Goal: Information Seeking & Learning: Check status

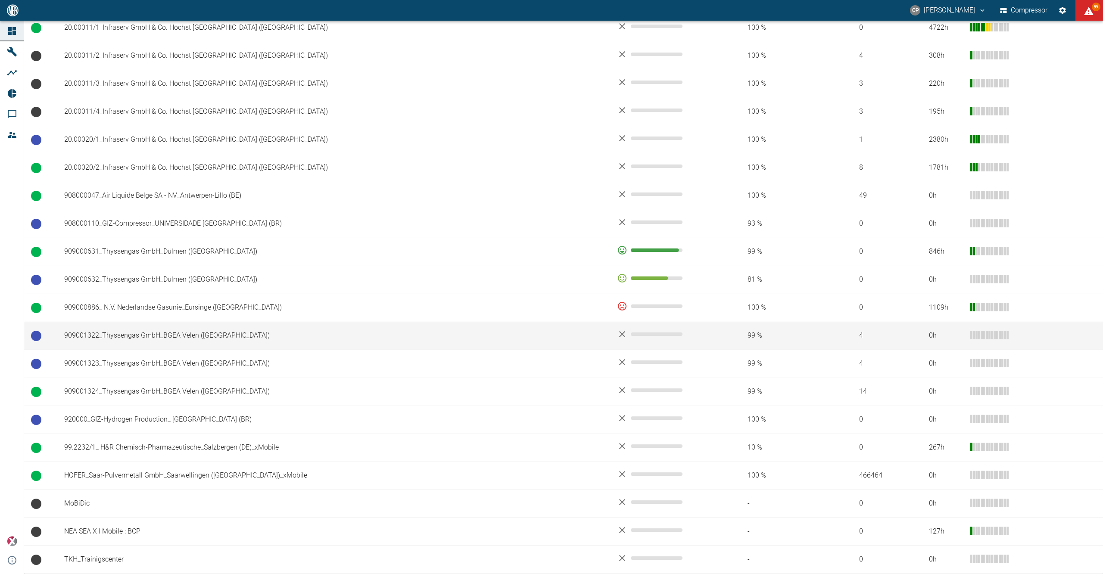
scroll to position [455, 0]
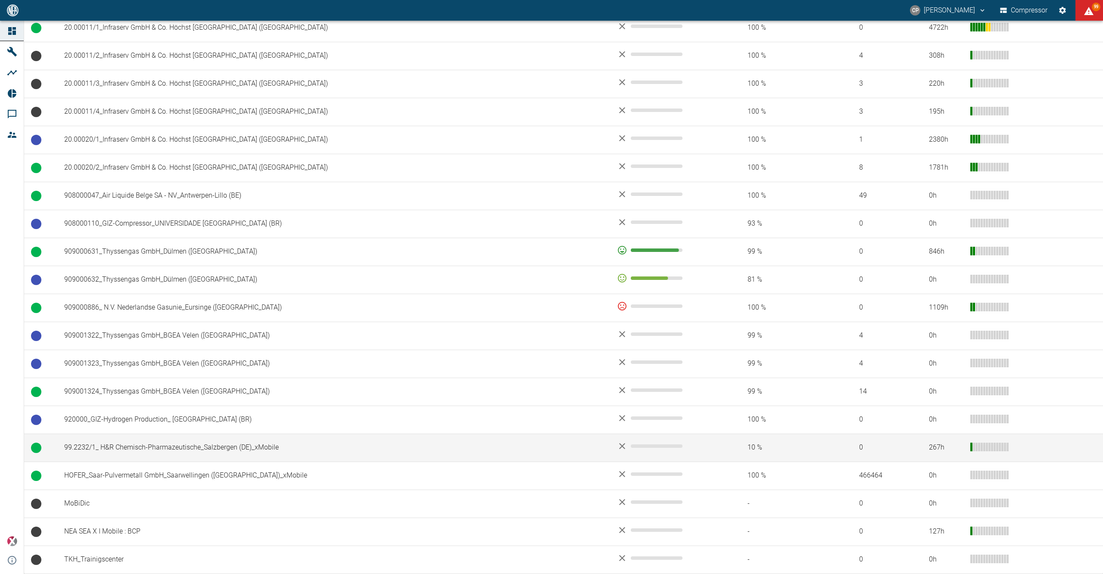
click at [159, 445] on td "99.2232/1_ H&R Chemisch-Pharmazeutische_Salzbergen (DE)_xMobile" at bounding box center [333, 448] width 553 height 28
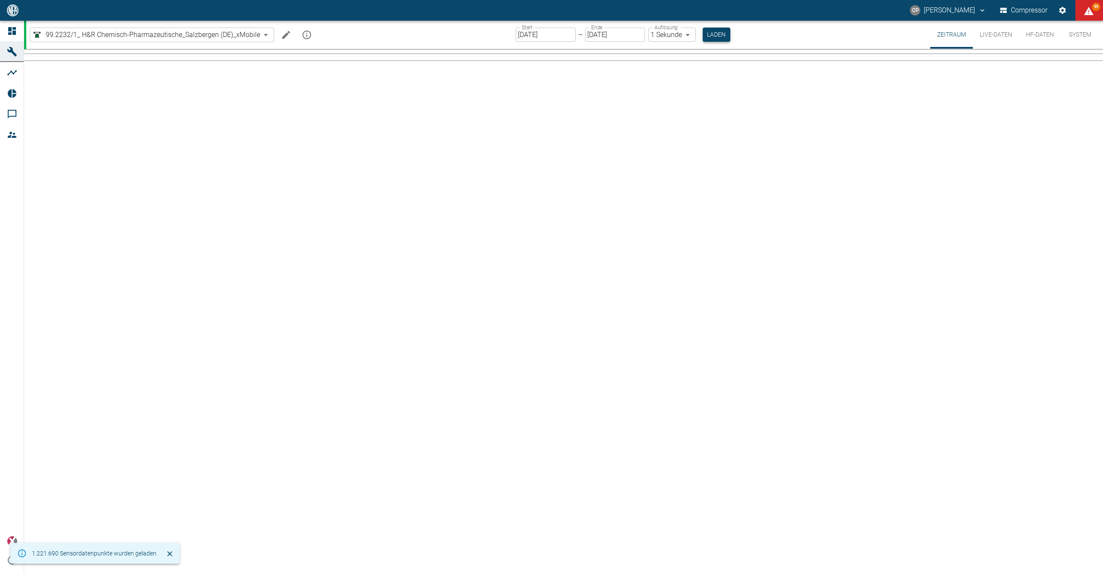
click at [718, 37] on button "Laden" at bounding box center [717, 35] width 28 height 14
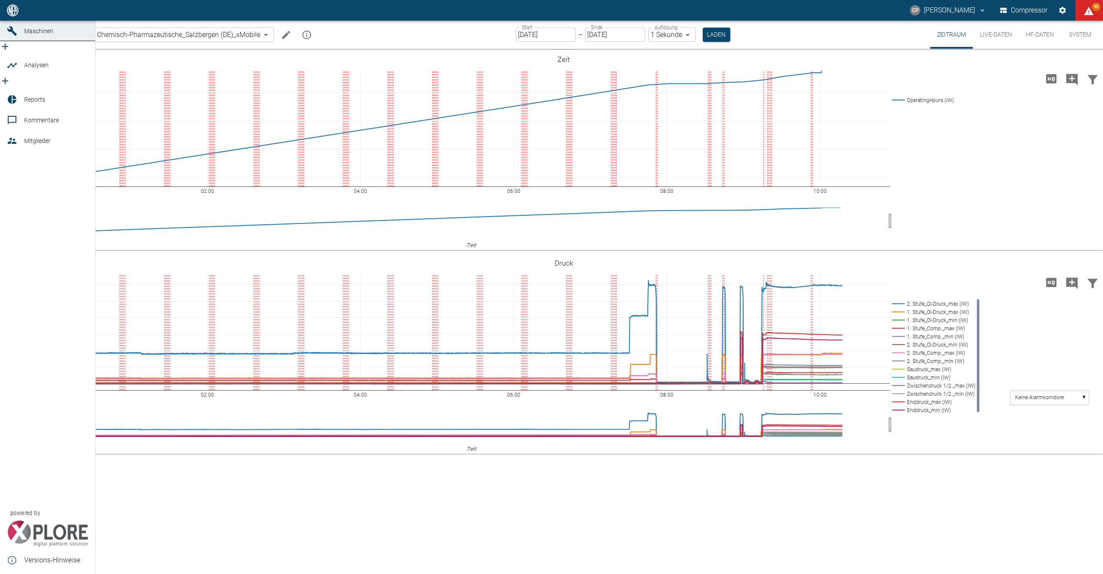
click at [12, 21] on link "Dashboard" at bounding box center [47, 10] width 95 height 21
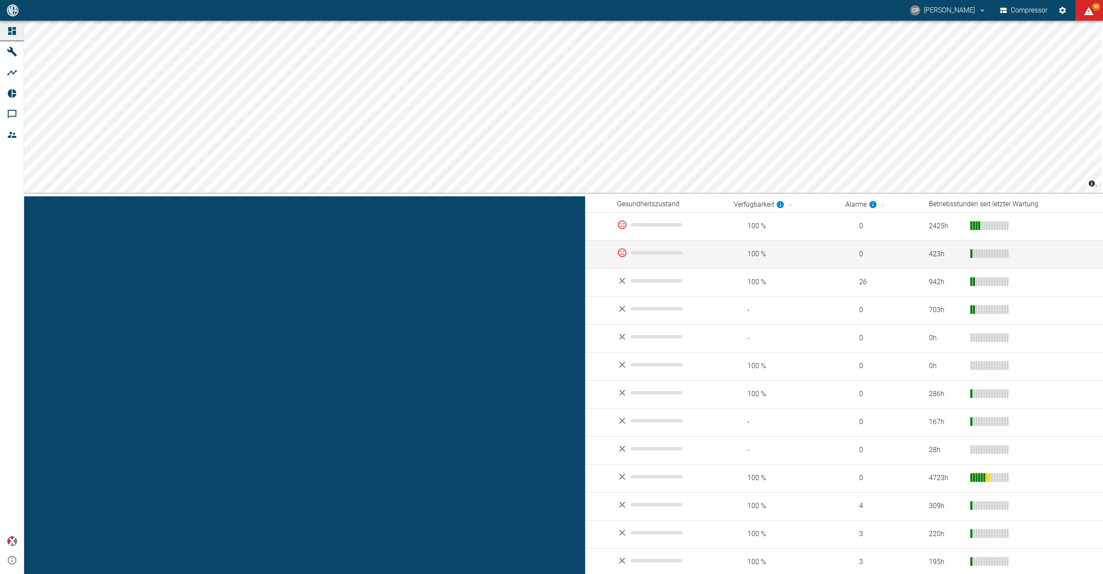
click at [124, 256] on td "04.2115_V8_Messer Austria GmbH_Gumpoldskirchen (AT)" at bounding box center [333, 254] width 553 height 28
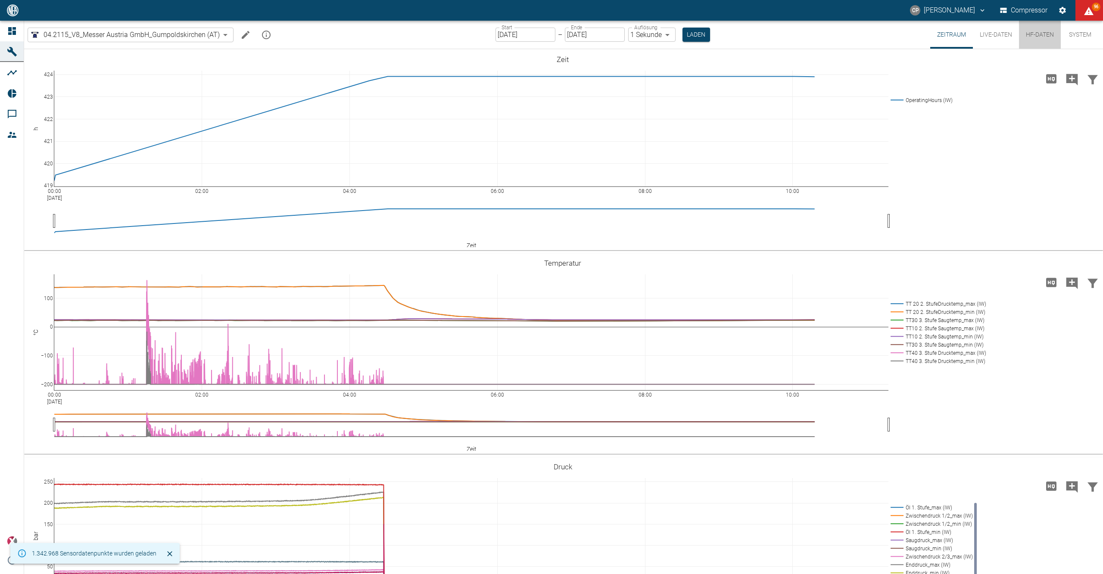
click at [1032, 36] on button "HF-Daten" at bounding box center [1040, 35] width 42 height 28
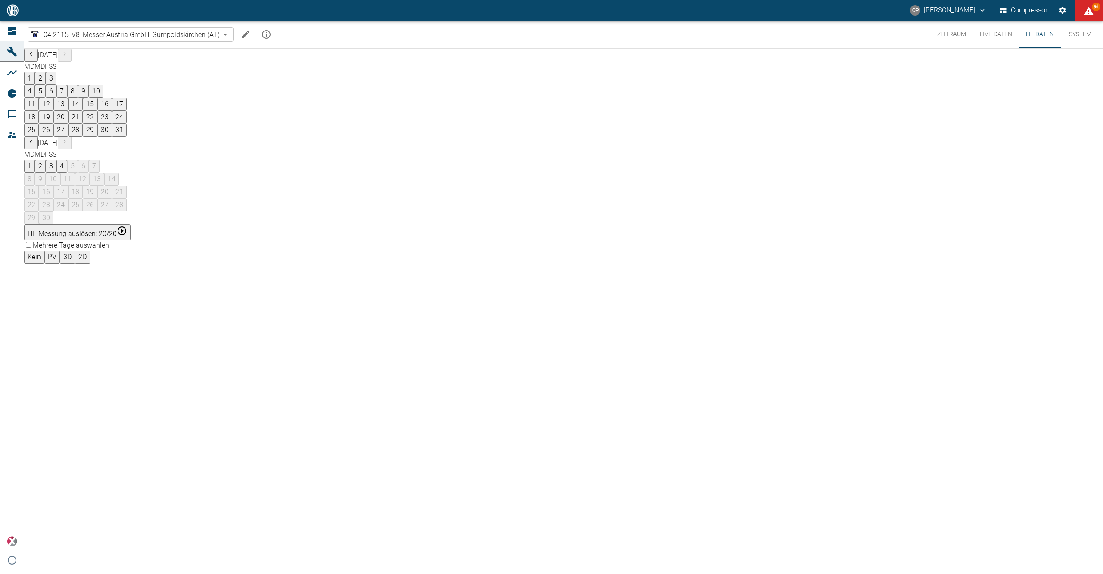
click at [459, 160] on div "1 2 3 4 5 6 7" at bounding box center [563, 166] width 1079 height 13
click at [67, 160] on button "4" at bounding box center [61, 166] width 11 height 13
click at [83, 137] on button "28" at bounding box center [75, 130] width 15 height 13
click at [57, 271] on button "08:43:43" at bounding box center [40, 277] width 33 height 13
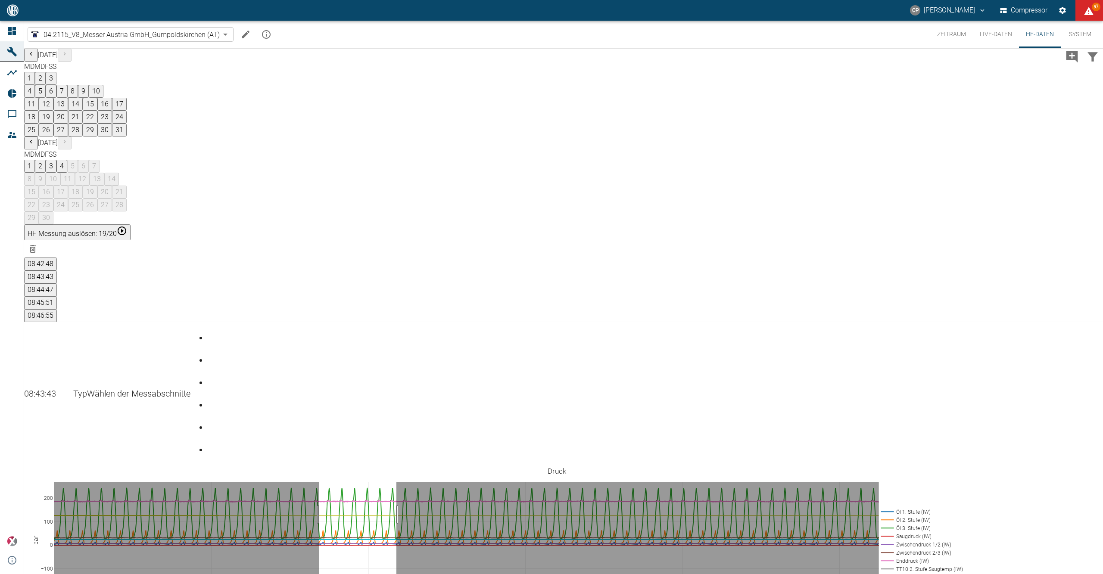
drag, startPoint x: 326, startPoint y: 306, endPoint x: 403, endPoint y: 306, distance: 77.5
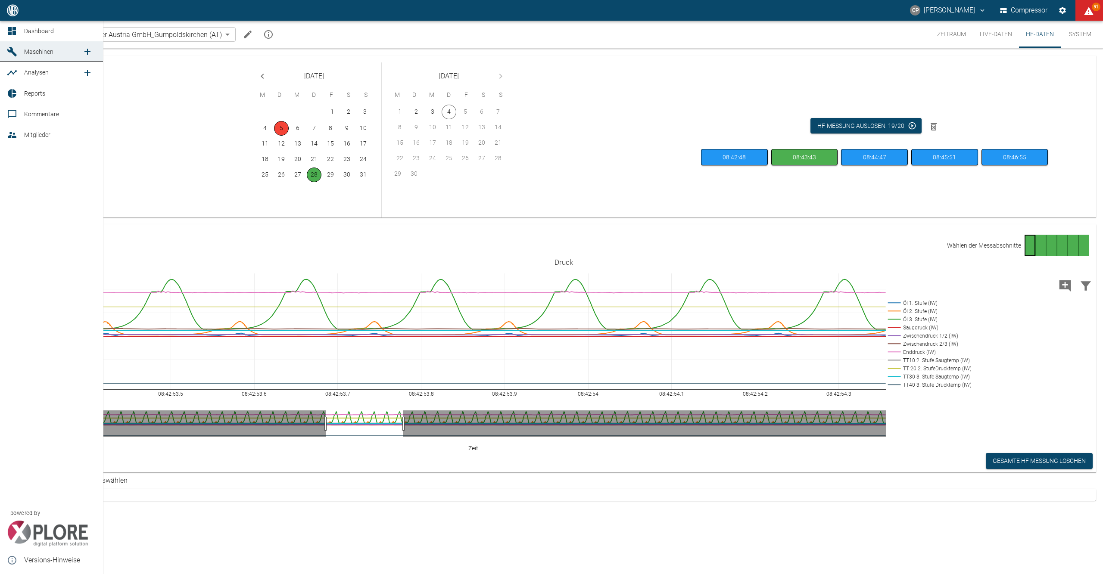
click at [4, 31] on link "Dashboard" at bounding box center [51, 31] width 103 height 21
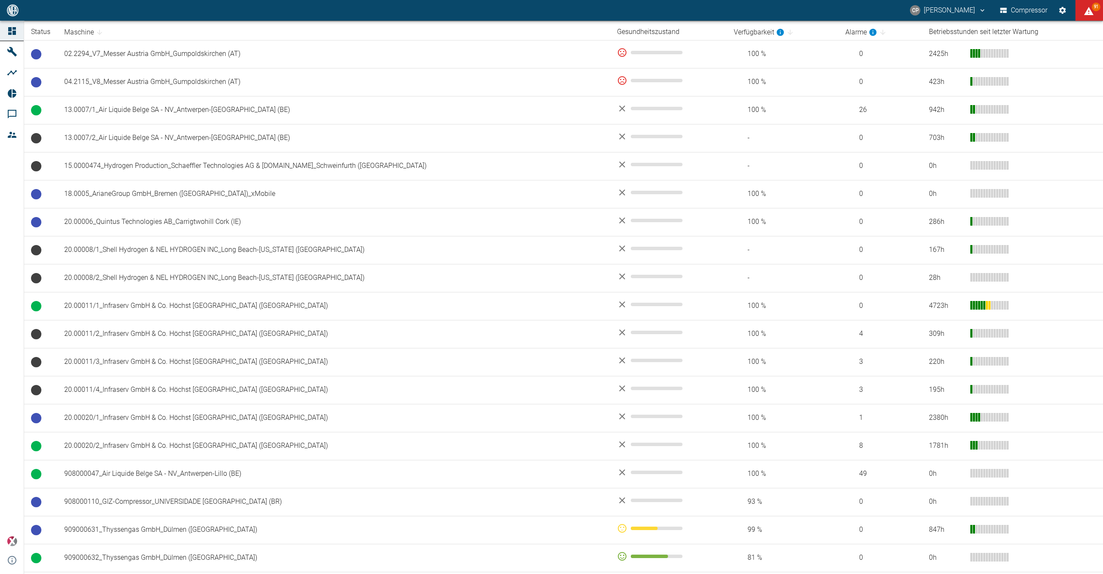
scroll to position [455, 0]
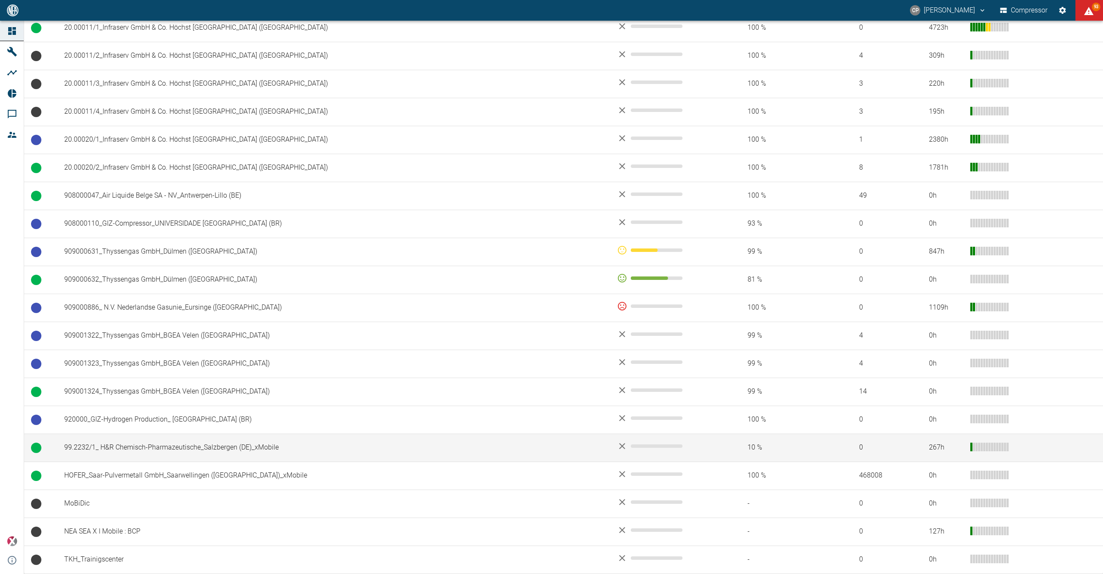
click at [99, 453] on td "99.2232/1_ H&R Chemisch-Pharmazeutische_Salzbergen (DE)_xMobile" at bounding box center [333, 448] width 553 height 28
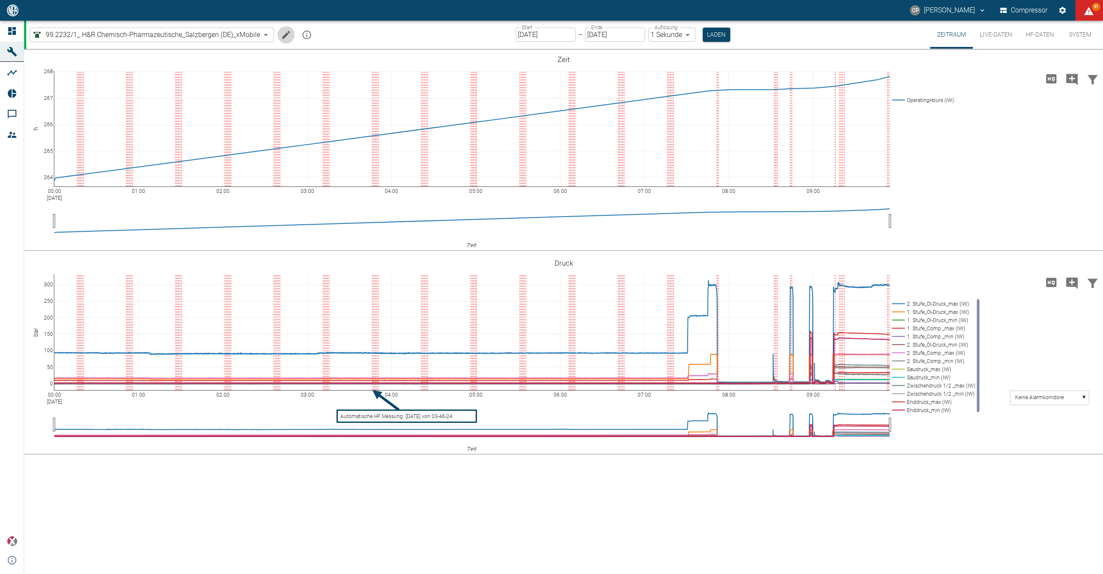
click at [287, 34] on icon "Machine bearbeiten" at bounding box center [286, 35] width 8 height 8
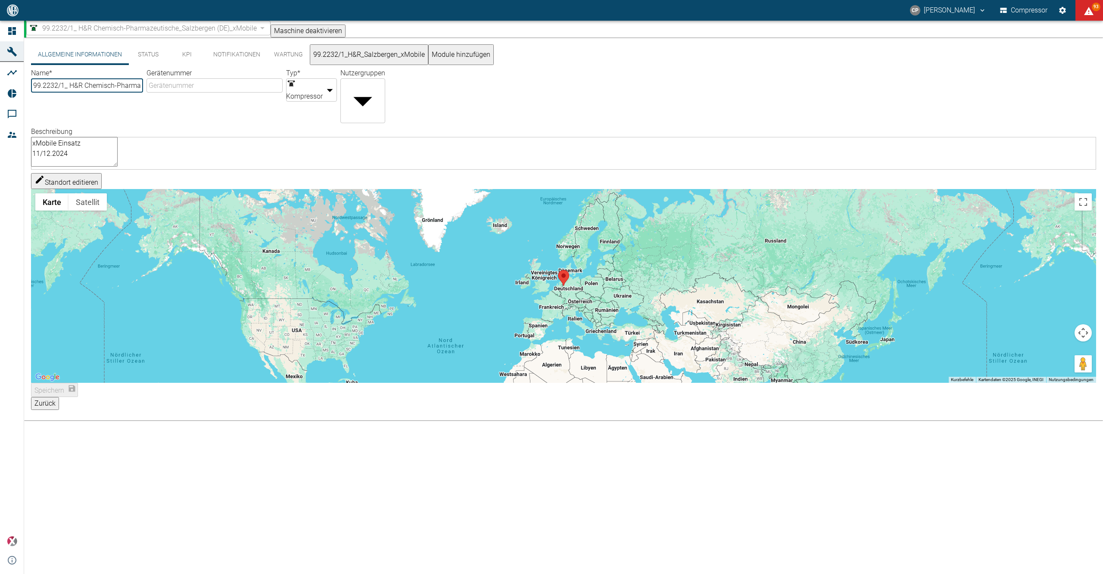
click at [59, 402] on button "Zurück" at bounding box center [45, 403] width 28 height 13
